Goal: Find specific page/section: Find specific page/section

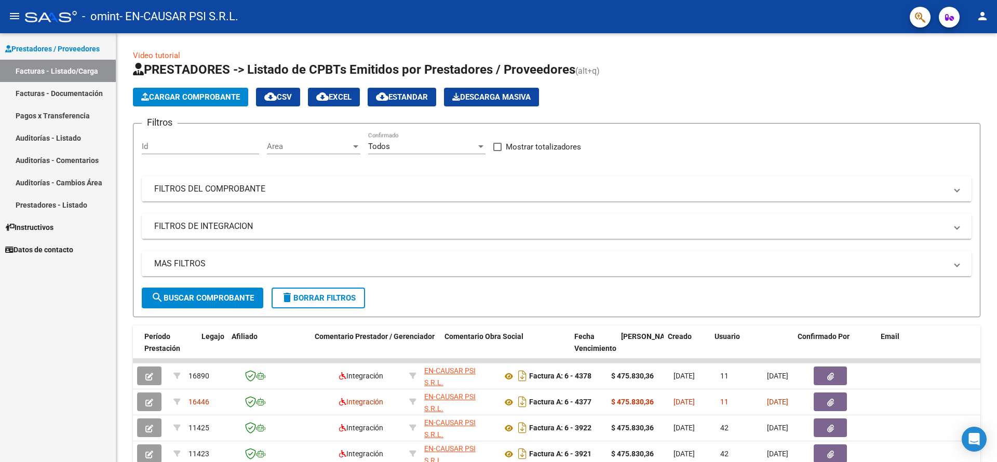
scroll to position [0, 1342]
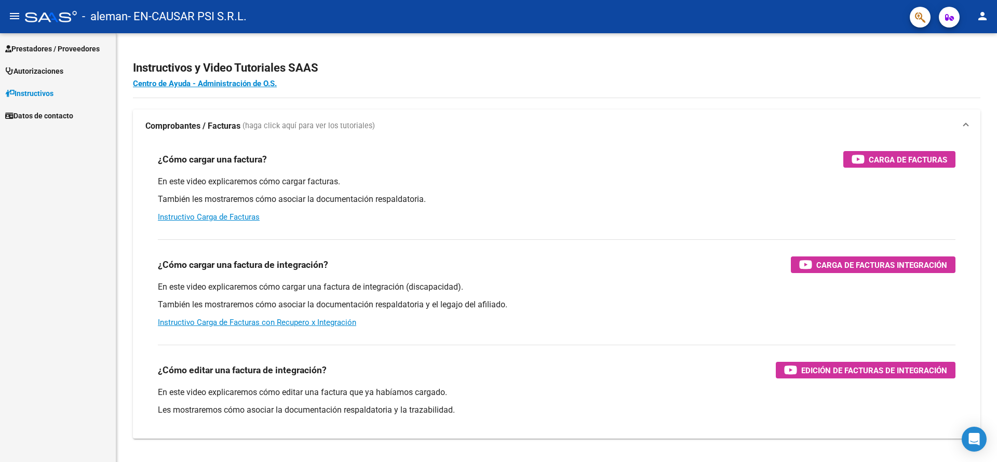
click at [50, 47] on span "Prestadores / Proveedores" at bounding box center [52, 48] width 95 height 11
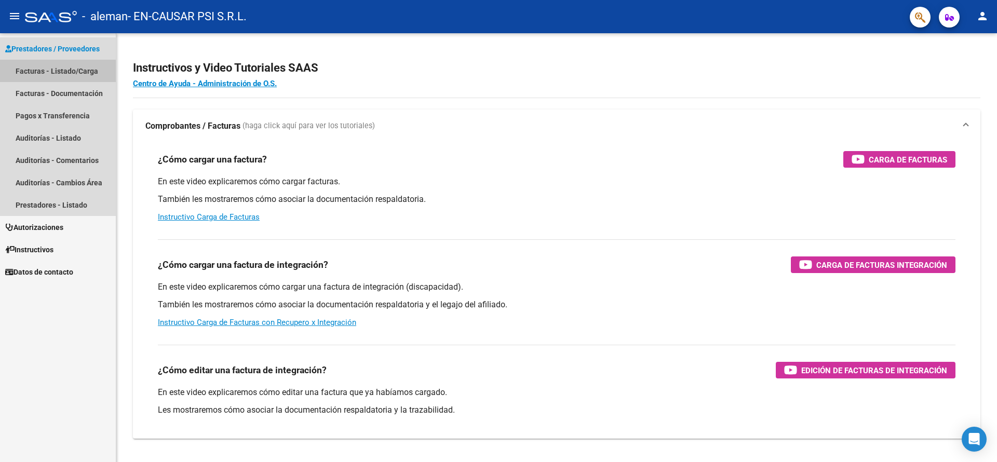
click at [57, 75] on link "Facturas - Listado/Carga" at bounding box center [58, 71] width 116 height 22
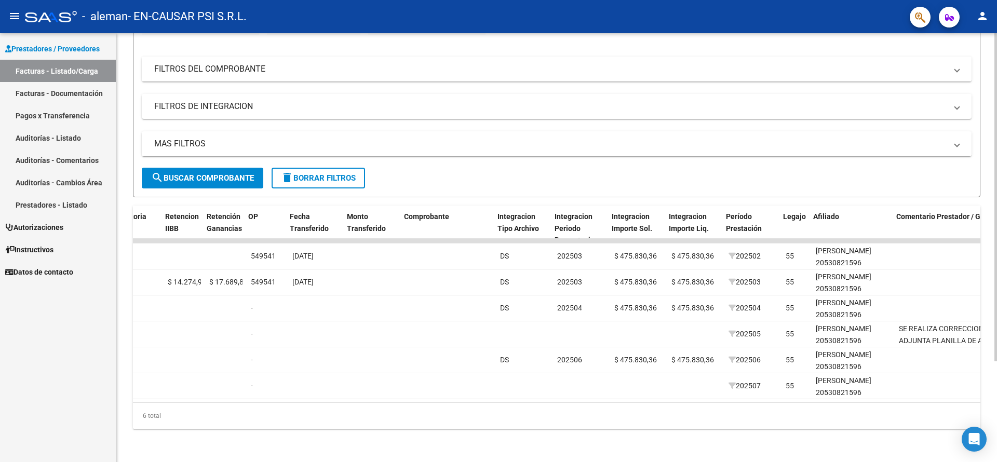
scroll to position [0, 1342]
